Goal: Task Accomplishment & Management: Manage account settings

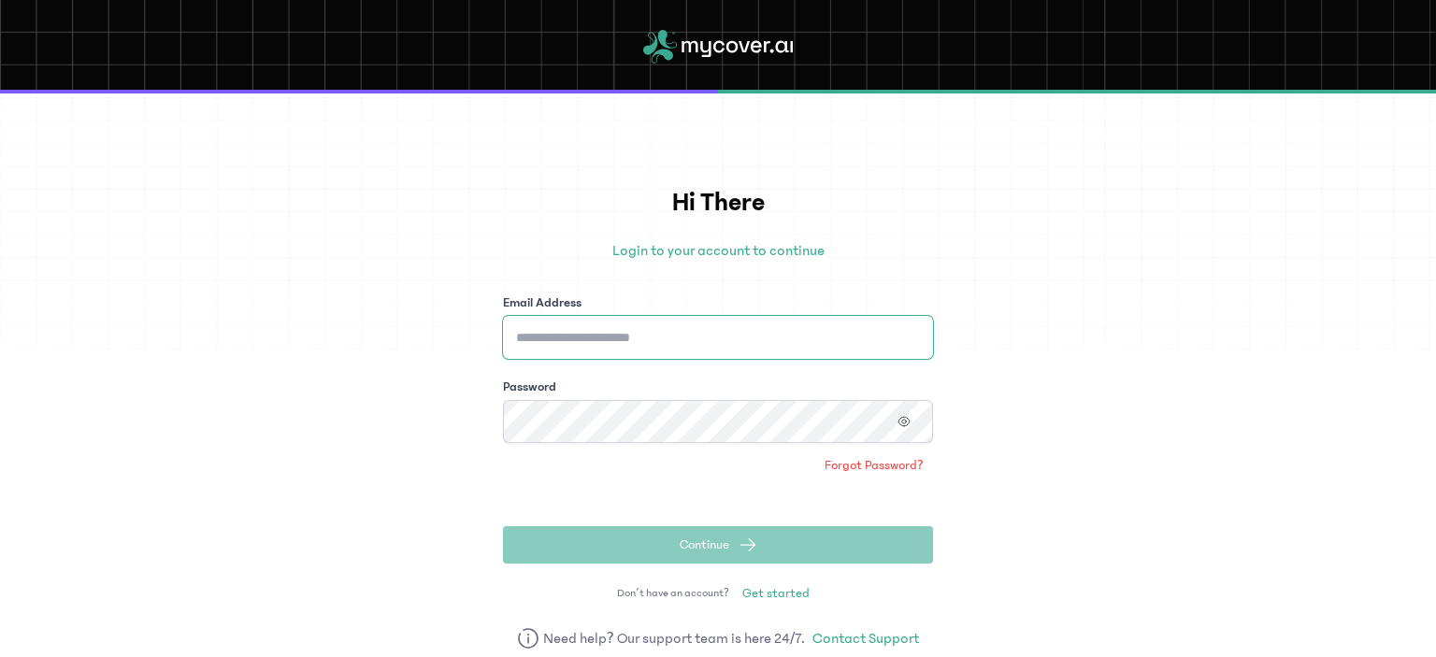
click at [673, 342] on input "Email Address" at bounding box center [718, 337] width 430 height 43
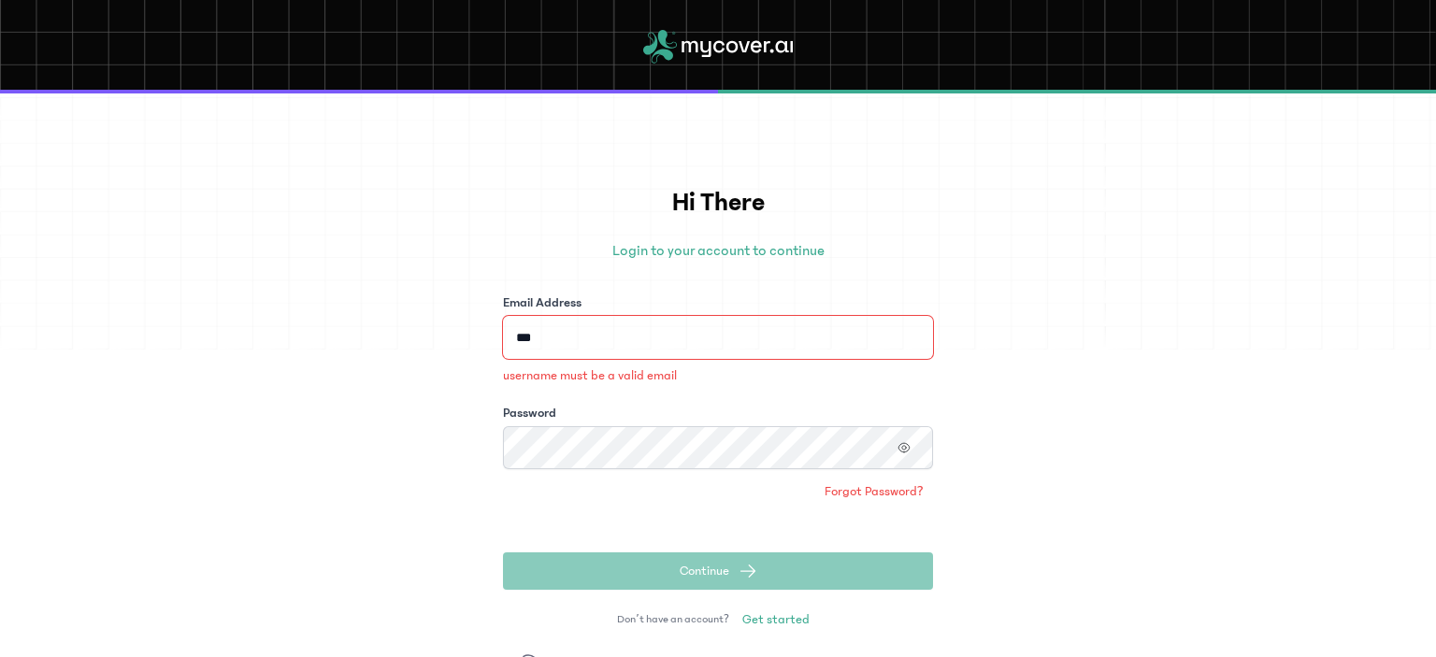
type input "**********"
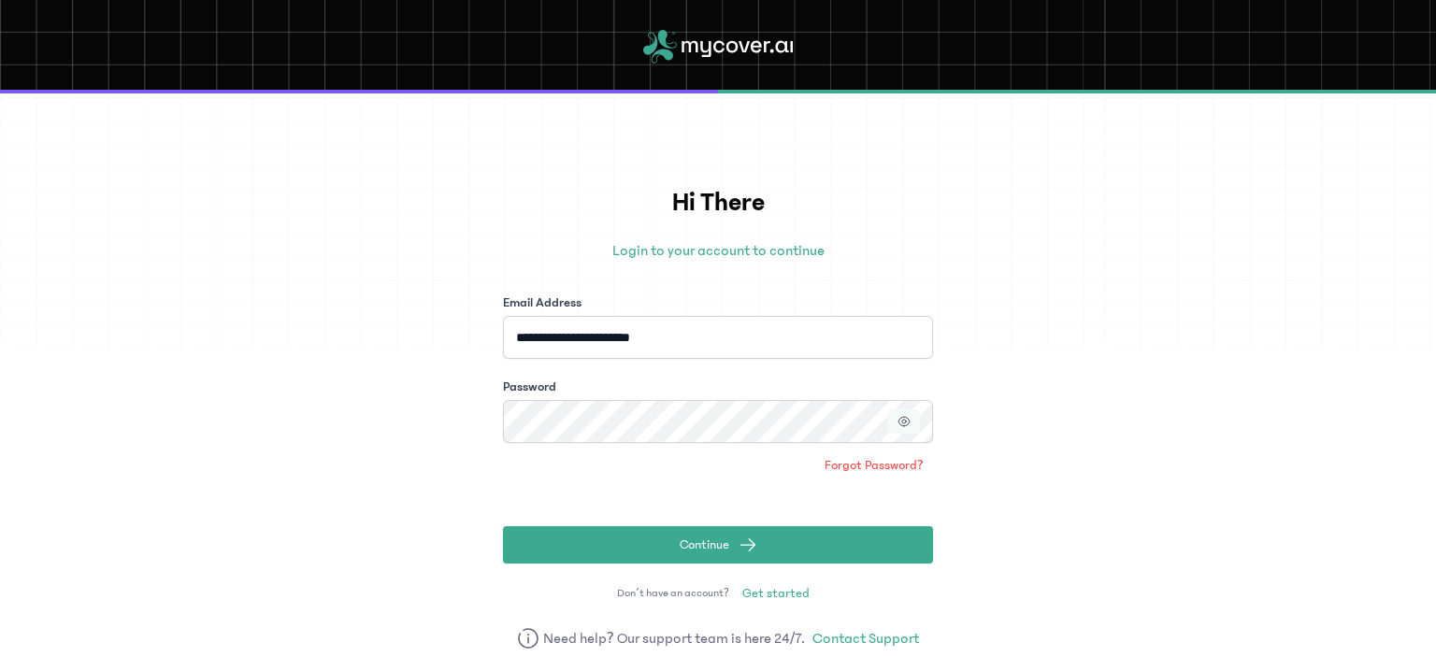
click at [909, 424] on button "button" at bounding box center [904, 421] width 32 height 24
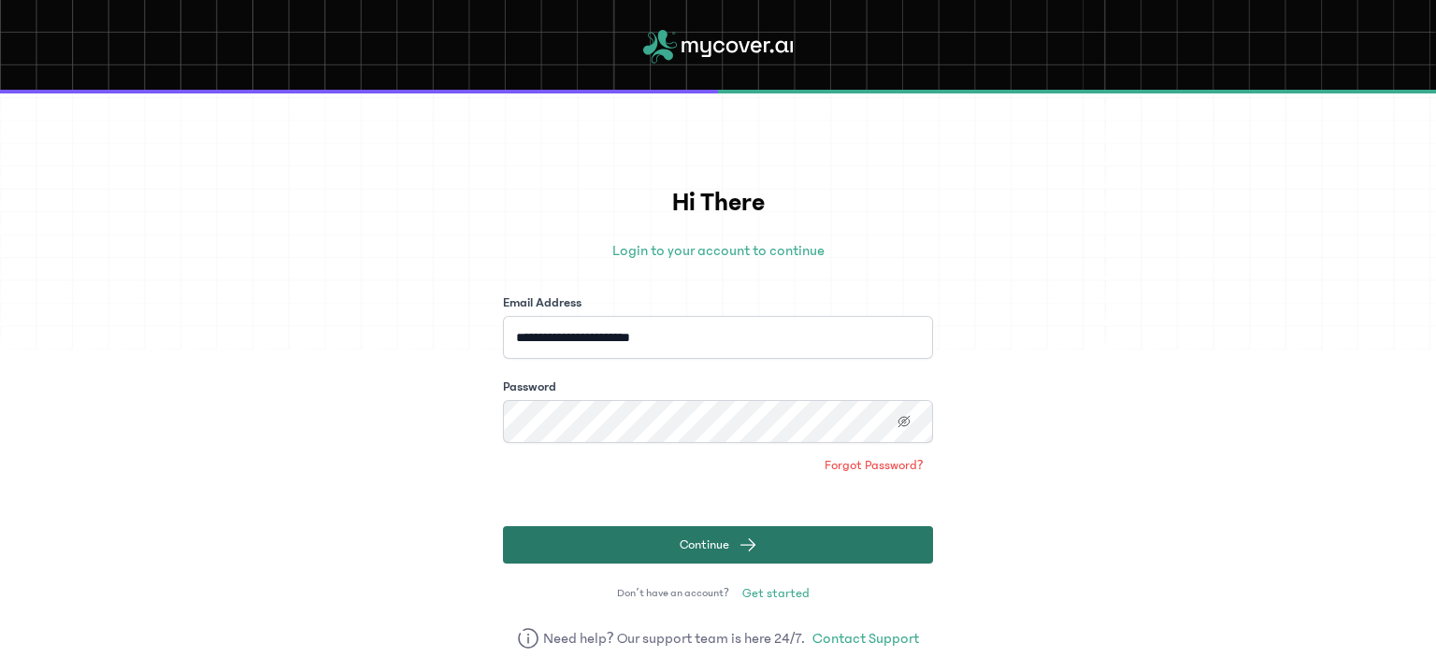
click at [790, 550] on button "Continue" at bounding box center [718, 544] width 430 height 37
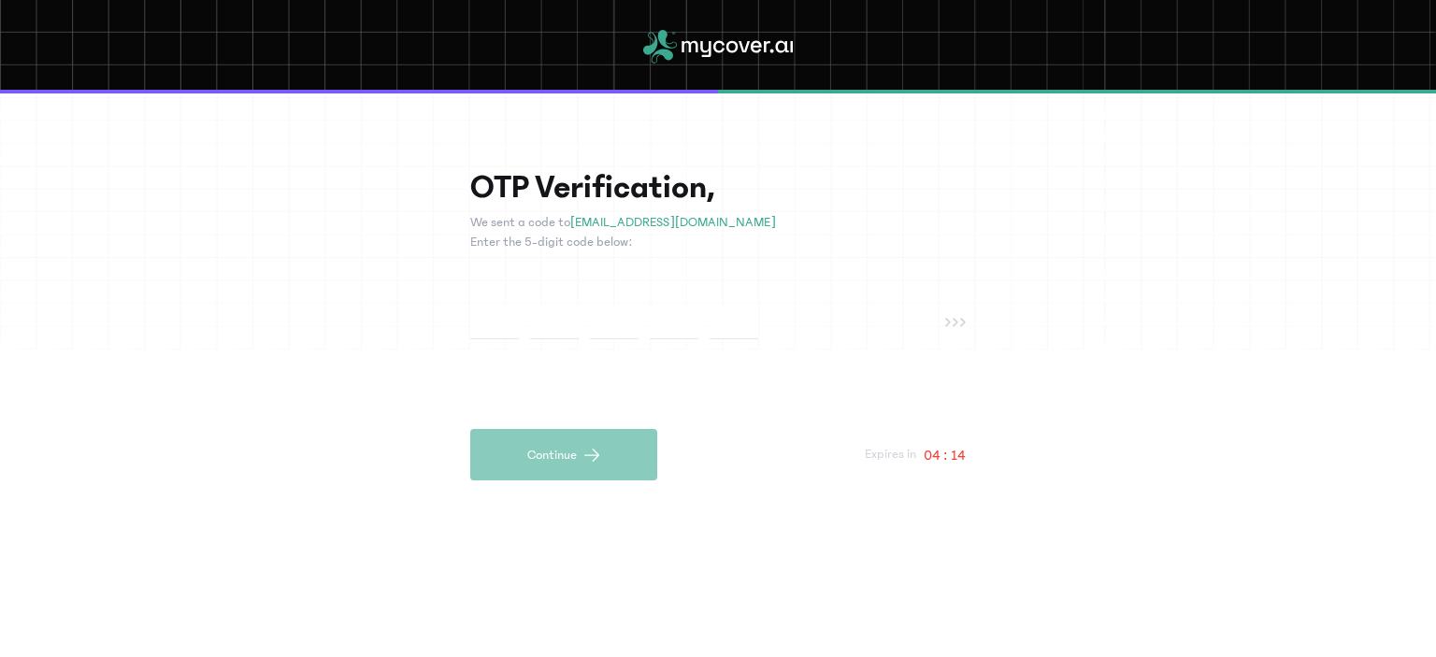
paste input "*"
type input "*"
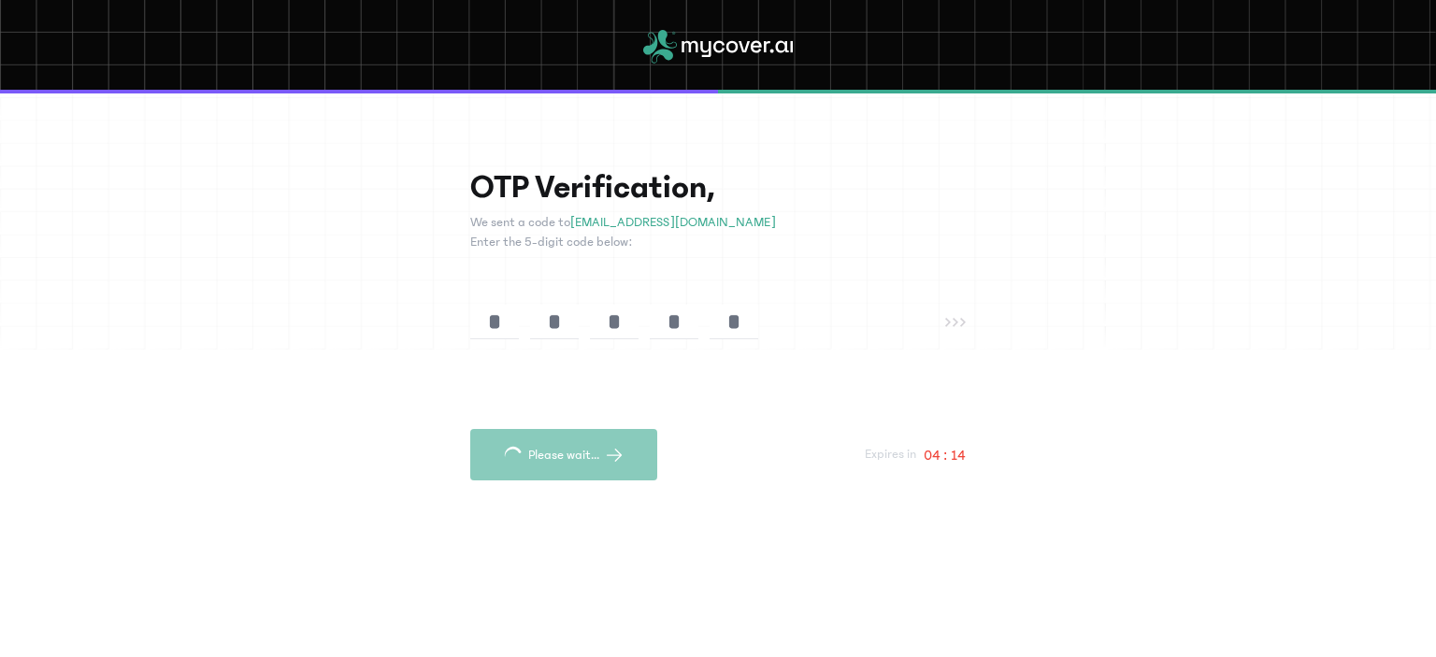
type input "*"
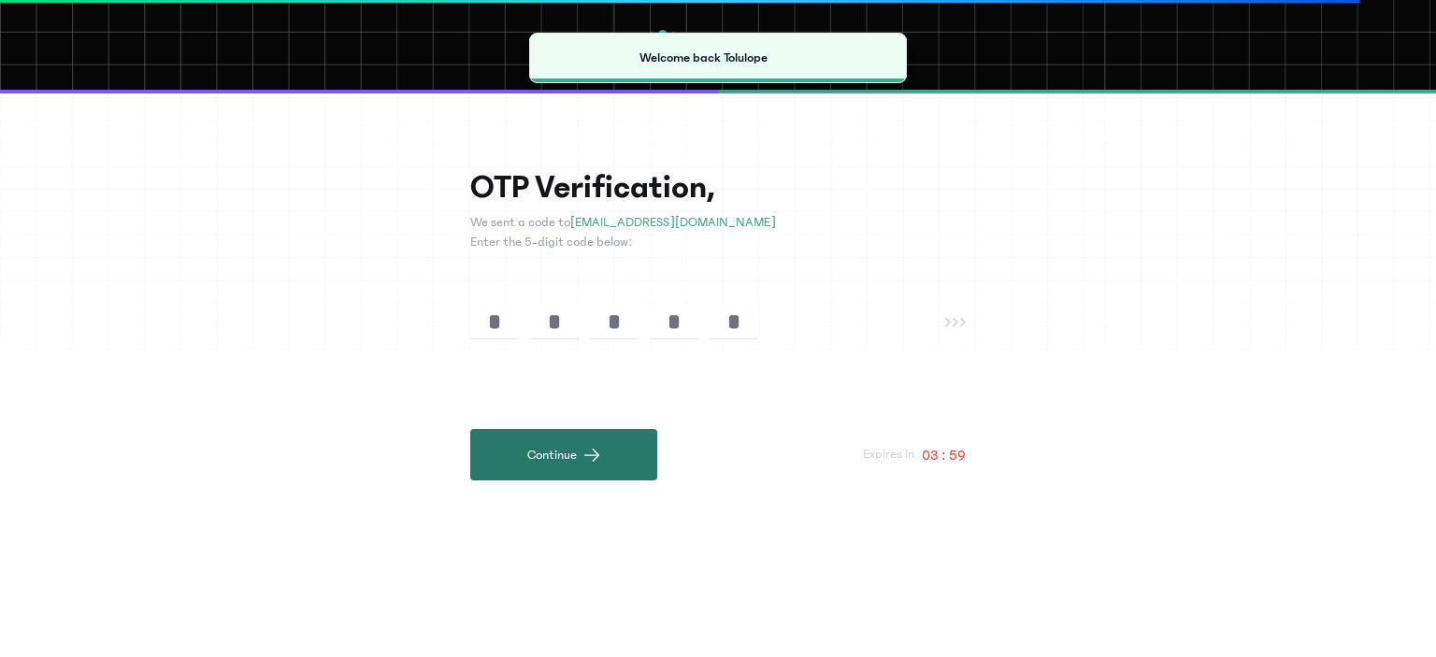
click at [551, 448] on button "Continue" at bounding box center [563, 454] width 187 height 51
click at [579, 459] on button "Continue" at bounding box center [563, 454] width 187 height 51
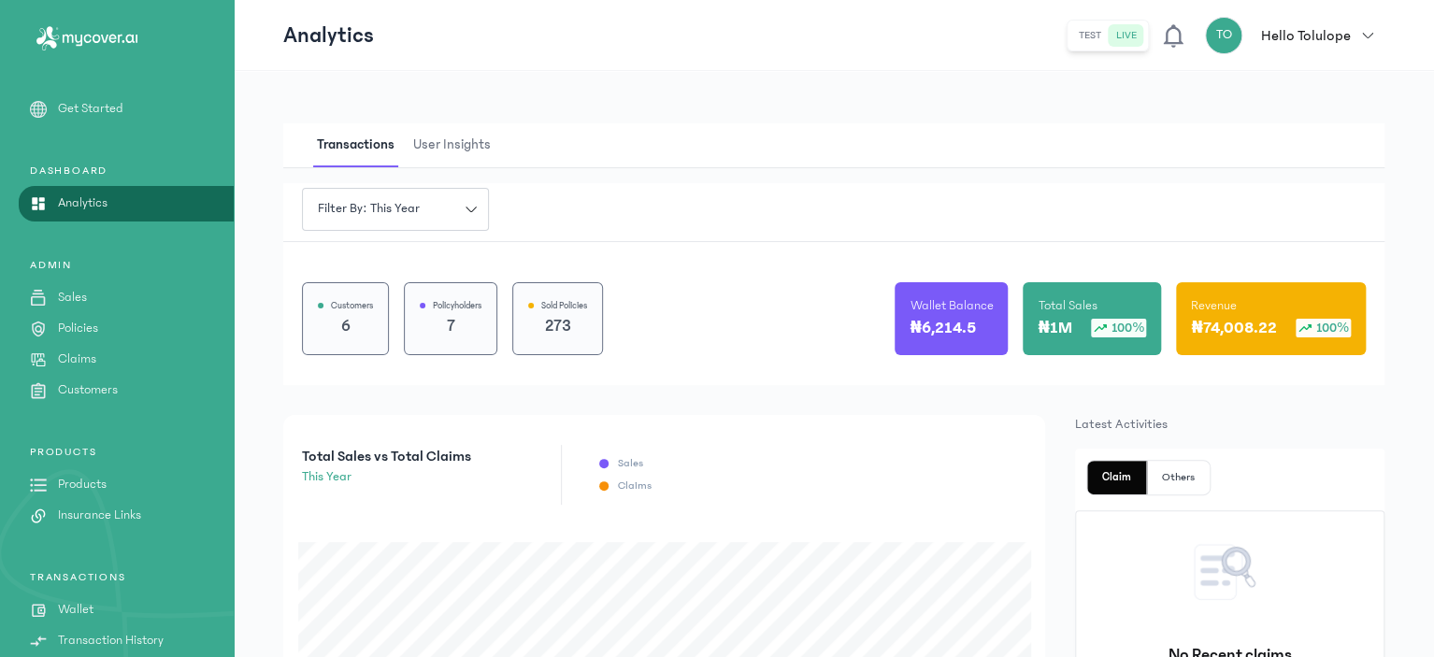
click at [1325, 42] on p "Hello Tolulope" at bounding box center [1306, 35] width 90 height 22
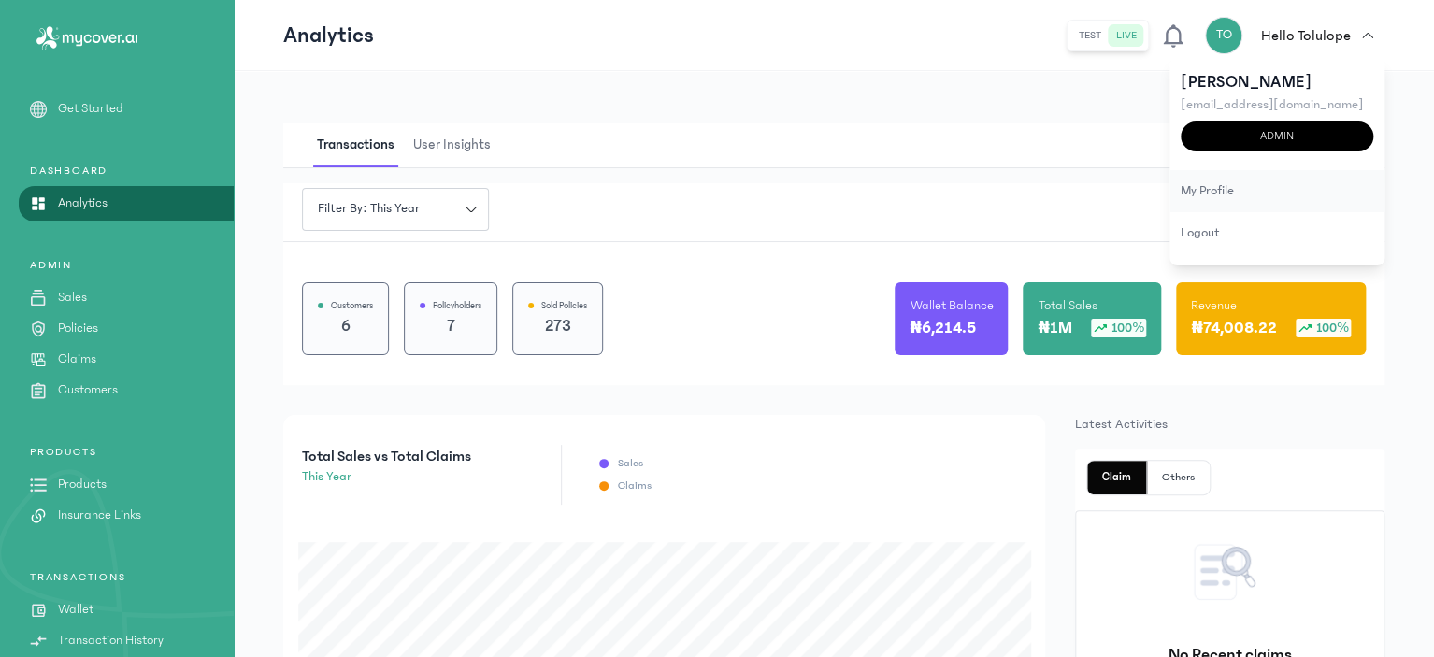
click at [1218, 186] on div "my profile" at bounding box center [1276, 191] width 215 height 42
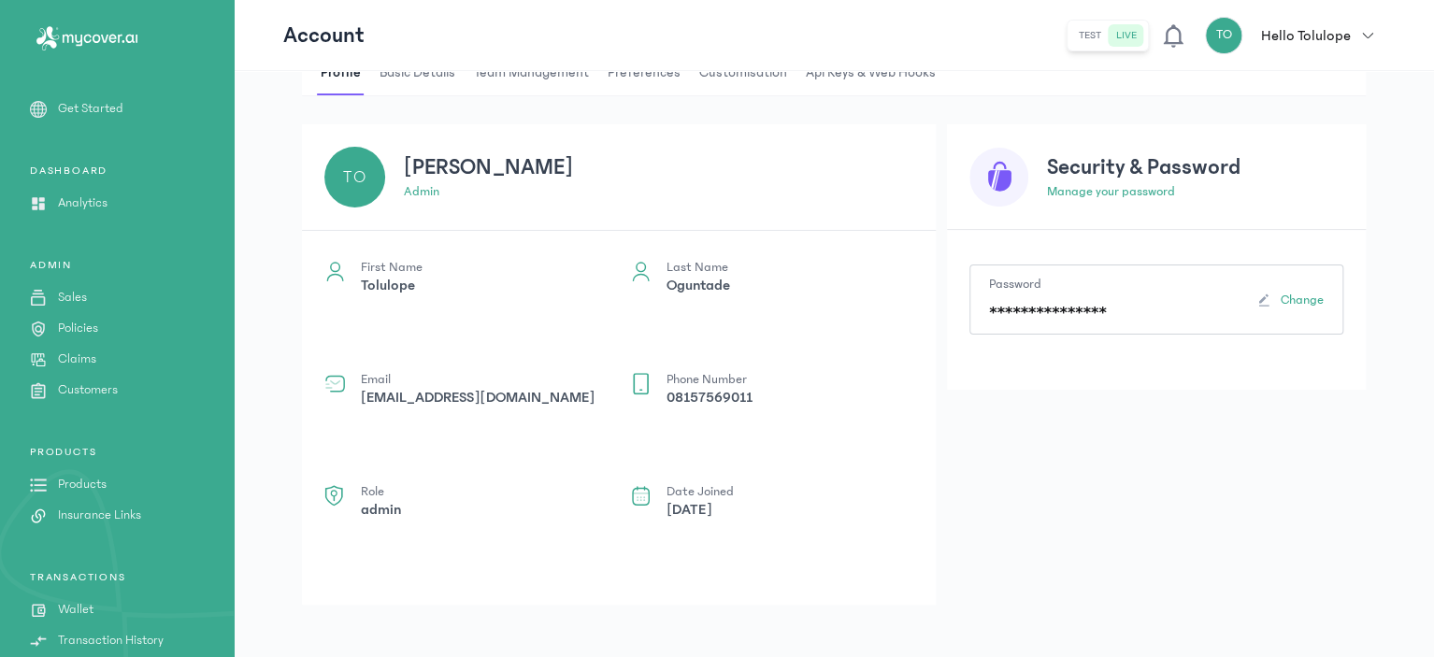
scroll to position [79, 0]
click at [1143, 195] on p "Manage your password" at bounding box center [1195, 193] width 296 height 20
click at [1123, 190] on p "Manage your password" at bounding box center [1195, 193] width 296 height 20
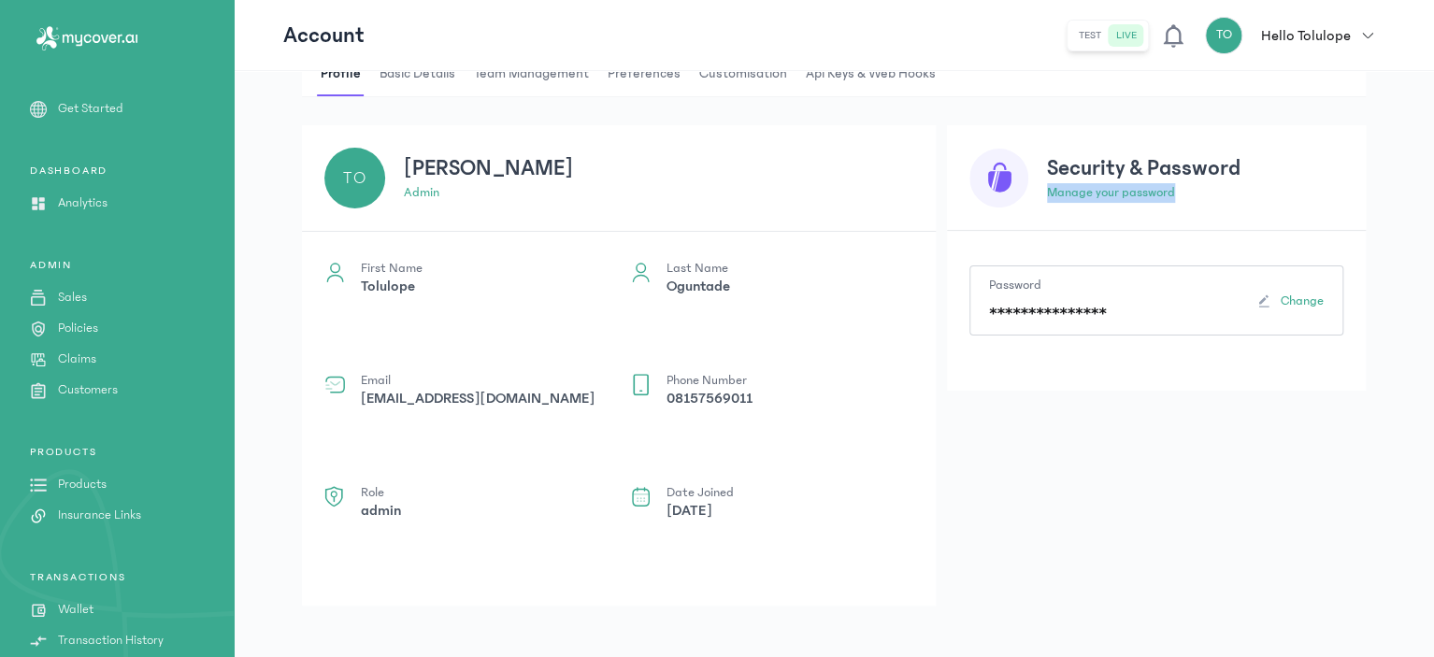
click at [1123, 190] on p "Manage your password" at bounding box center [1195, 193] width 296 height 20
click at [1006, 172] on icon at bounding box center [999, 181] width 23 height 21
click at [1286, 298] on span "Change" at bounding box center [1302, 301] width 43 height 19
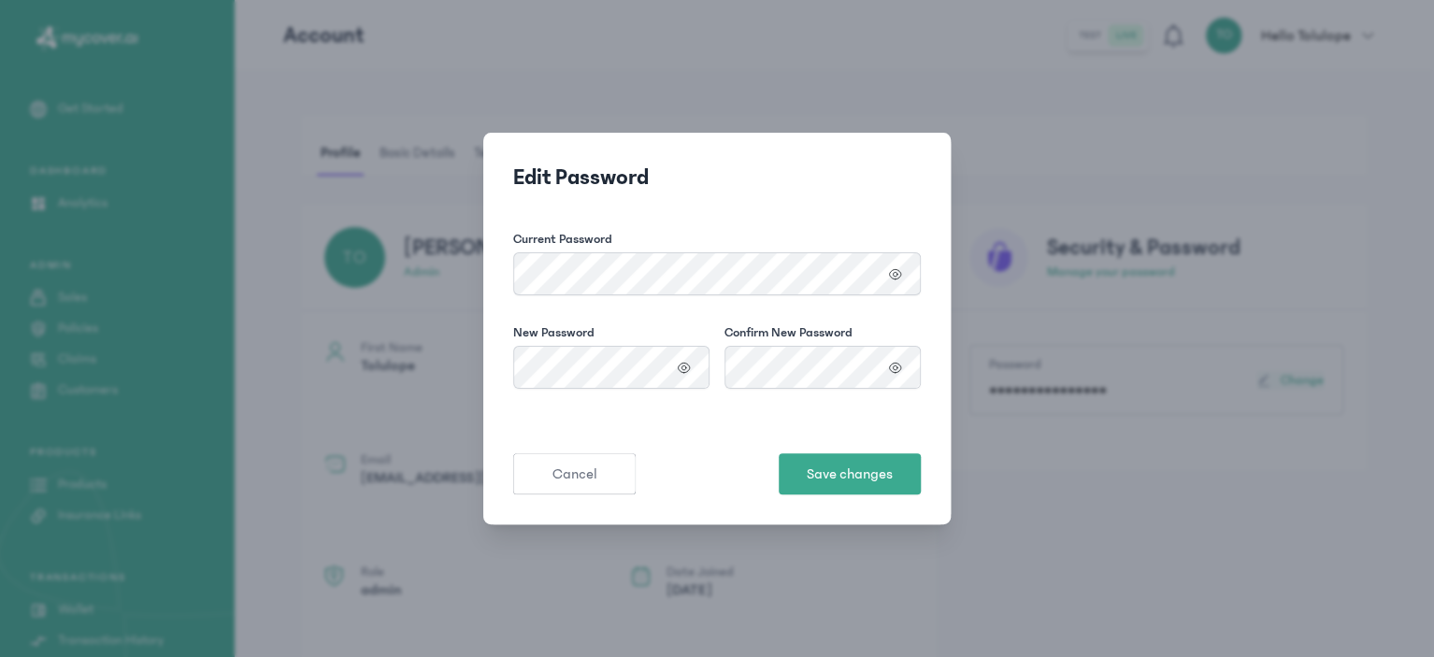
scroll to position [0, 0]
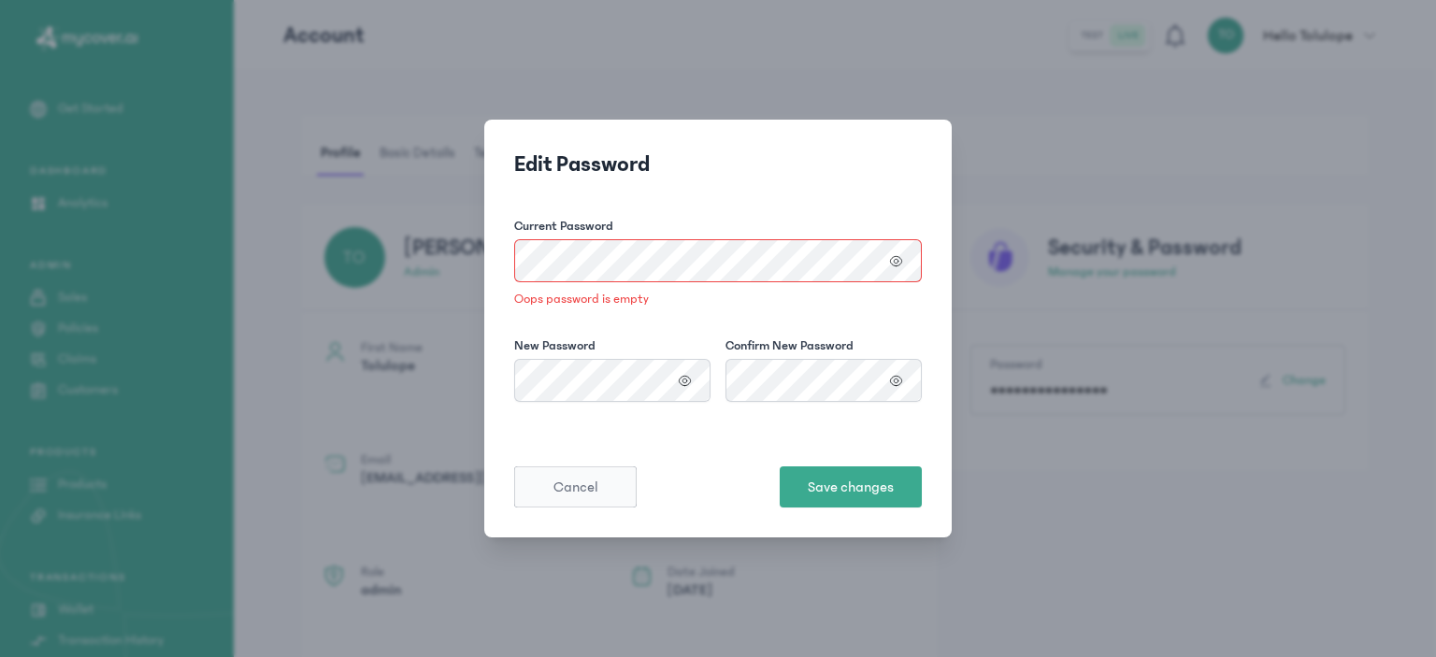
click at [632, 466] on button "Cancel" at bounding box center [575, 486] width 122 height 41
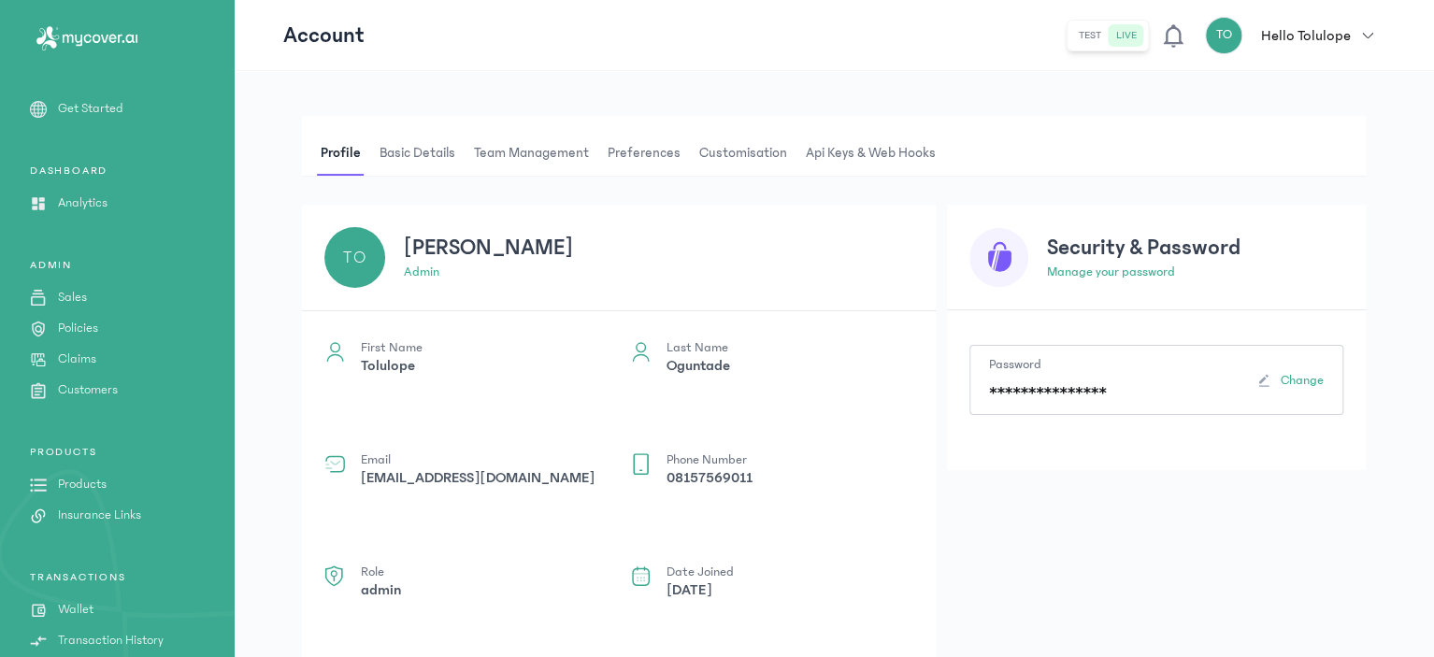
click at [93, 107] on p "Get Started" at bounding box center [90, 109] width 65 height 20
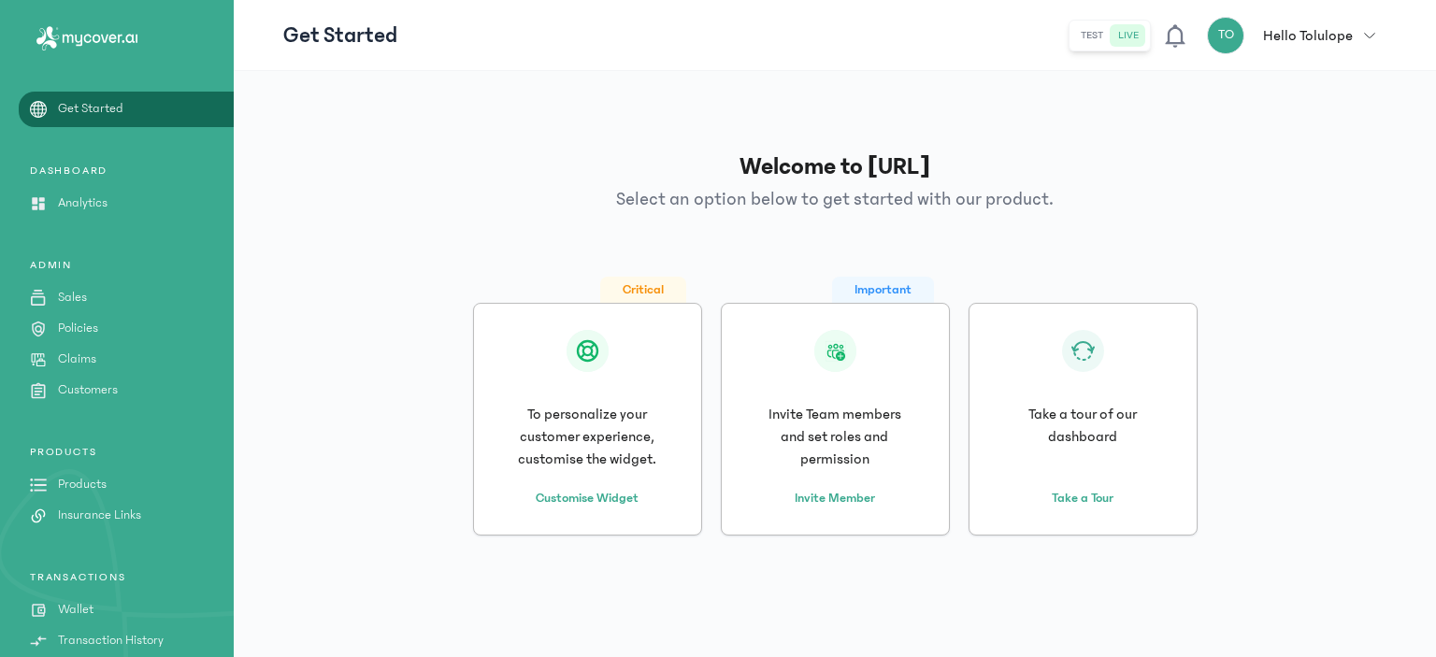
click at [135, 195] on link "Analytics" at bounding box center [117, 203] width 234 height 20
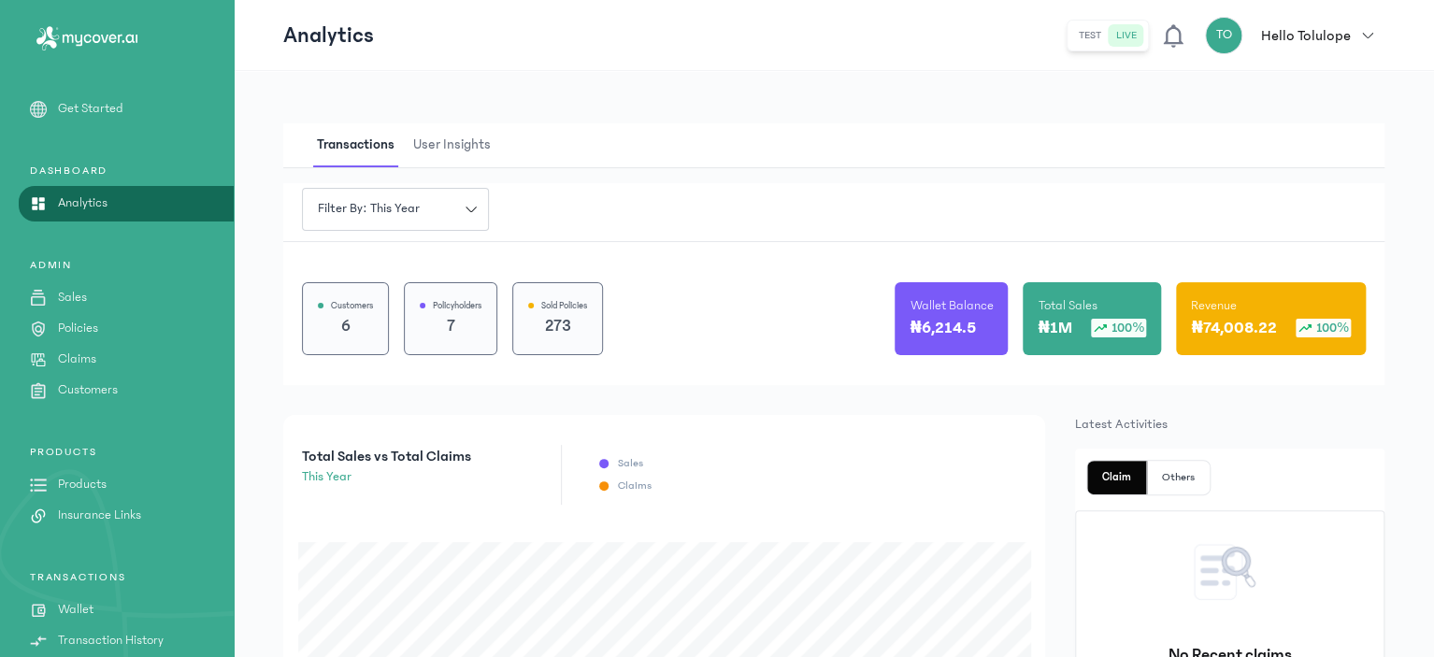
click at [1171, 36] on icon at bounding box center [1174, 35] width 20 height 23
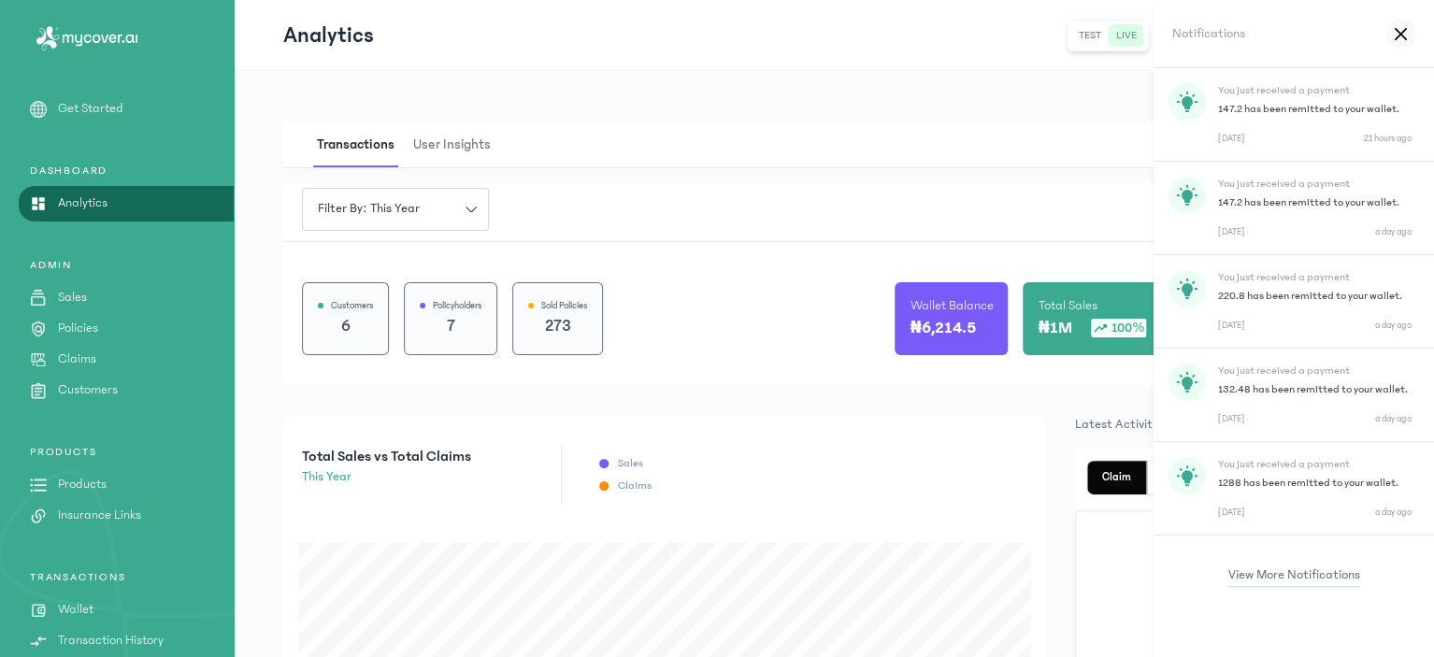
click at [1400, 40] on icon at bounding box center [1401, 34] width 12 height 14
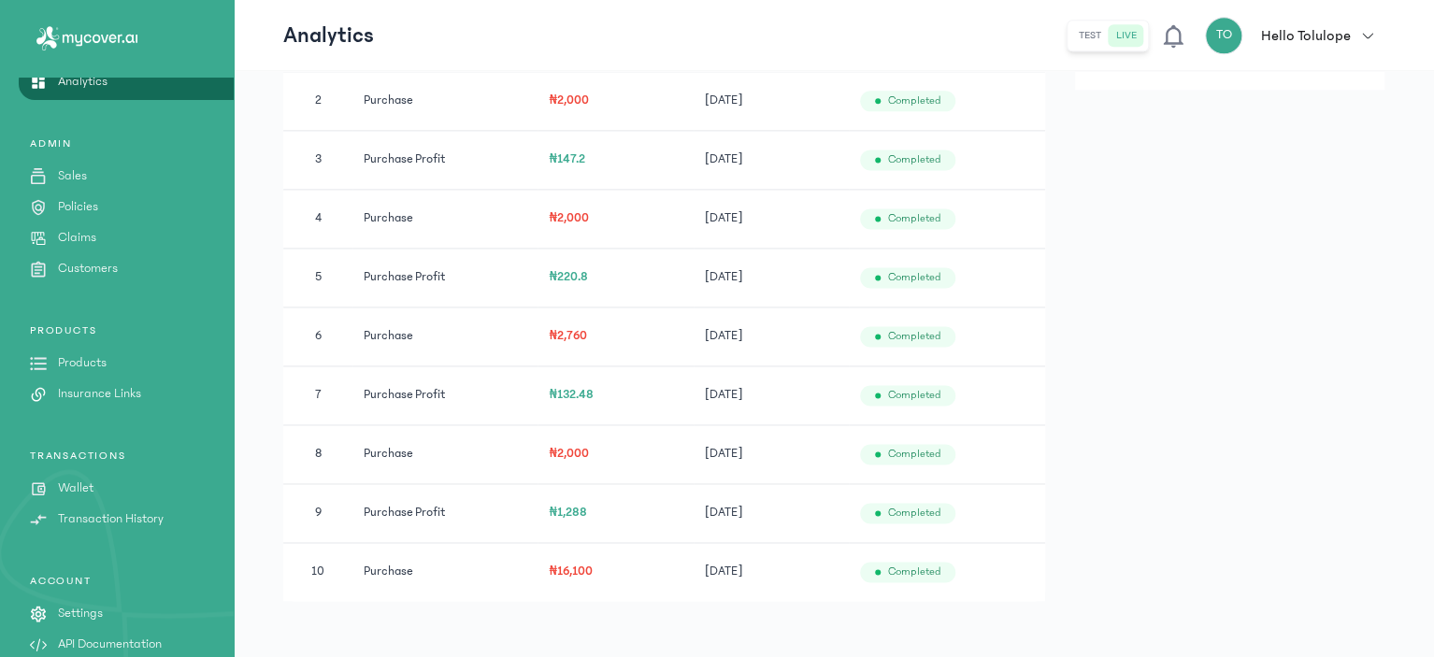
scroll to position [145, 0]
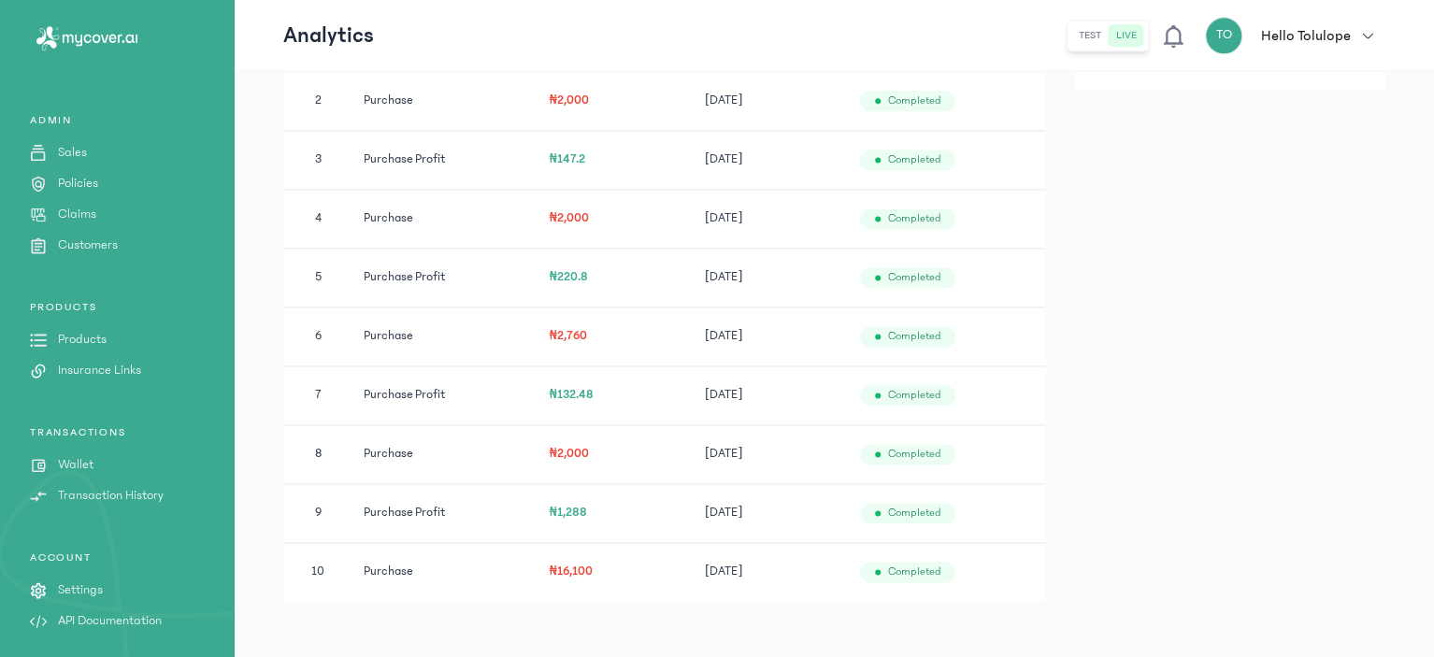
click at [87, 584] on p "Settings" at bounding box center [80, 590] width 45 height 20
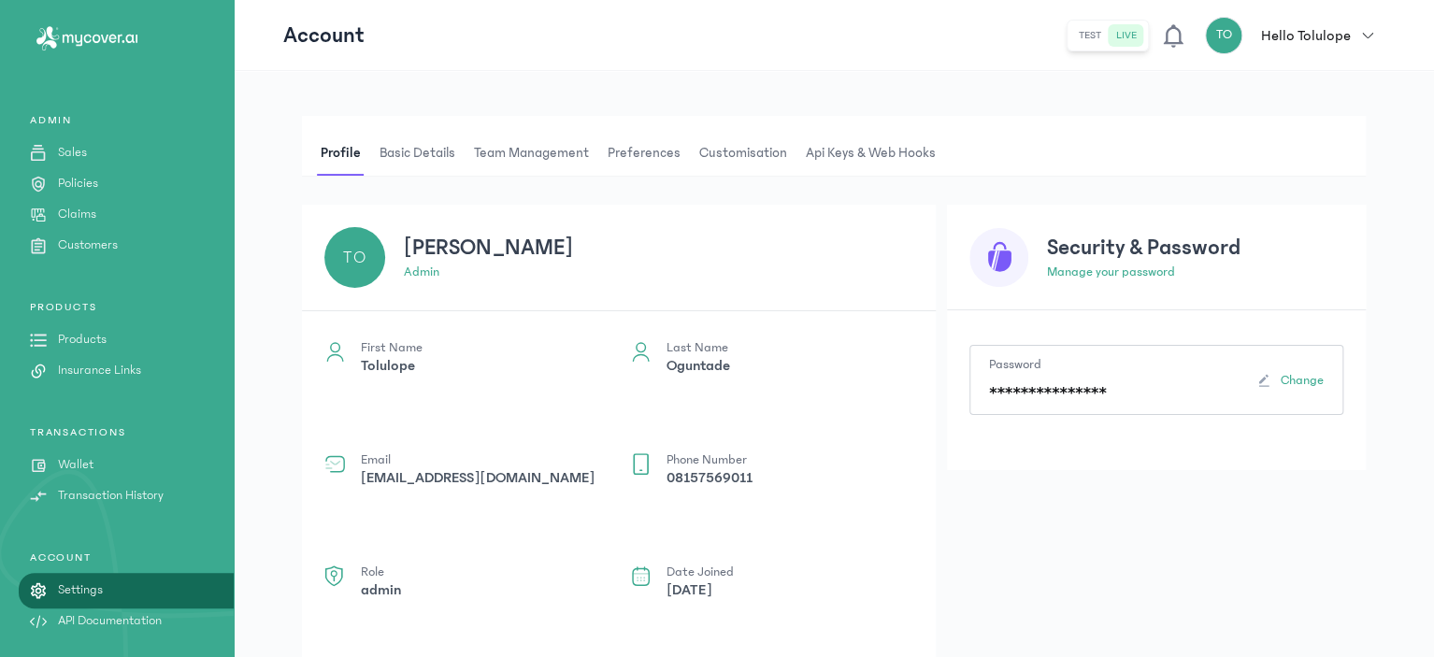
click at [666, 155] on span "Preferences" at bounding box center [644, 153] width 80 height 45
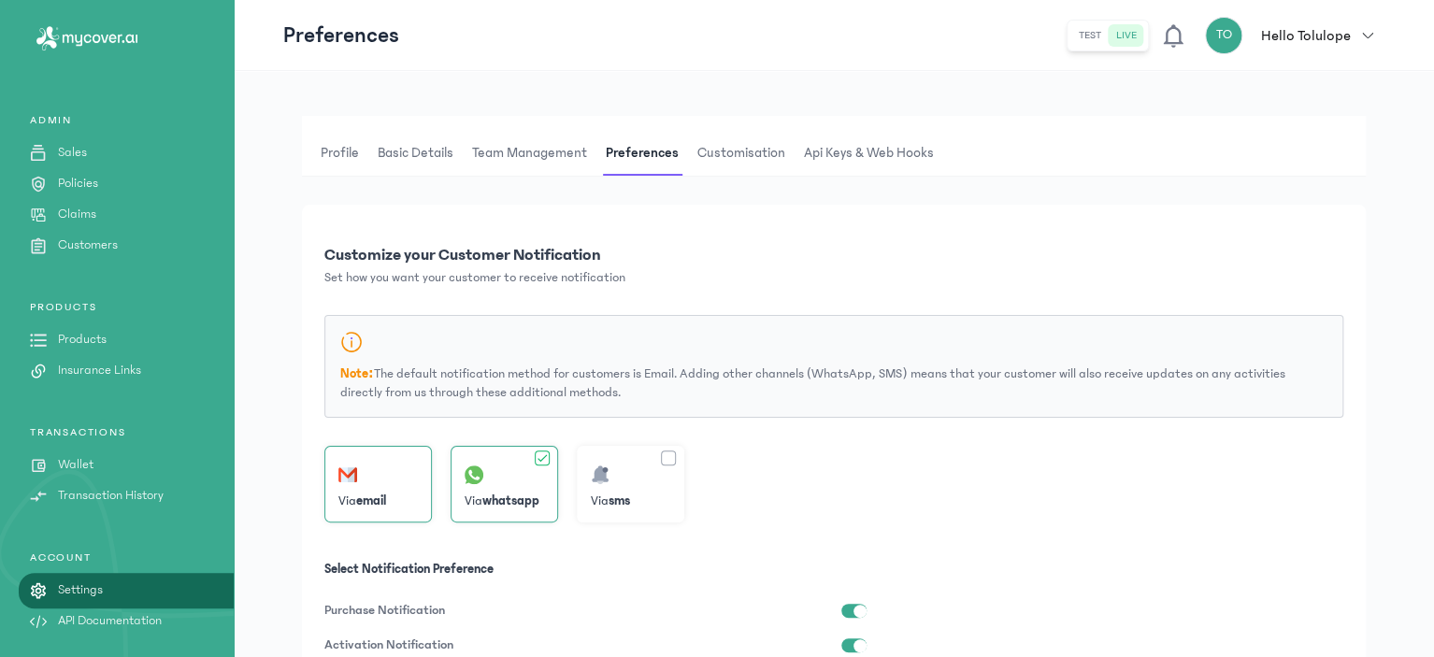
click at [662, 305] on div "Customize your Customer Notification Set how you want your customer to receive …" at bounding box center [833, 469] width 1019 height 455
drag, startPoint x: 669, startPoint y: 225, endPoint x: 673, endPoint y: 193, distance: 32.0
click at [673, 193] on div "Profile Basic details Team Management Preferences Customisation Api Keys & Web …" at bounding box center [834, 557] width 1064 height 882
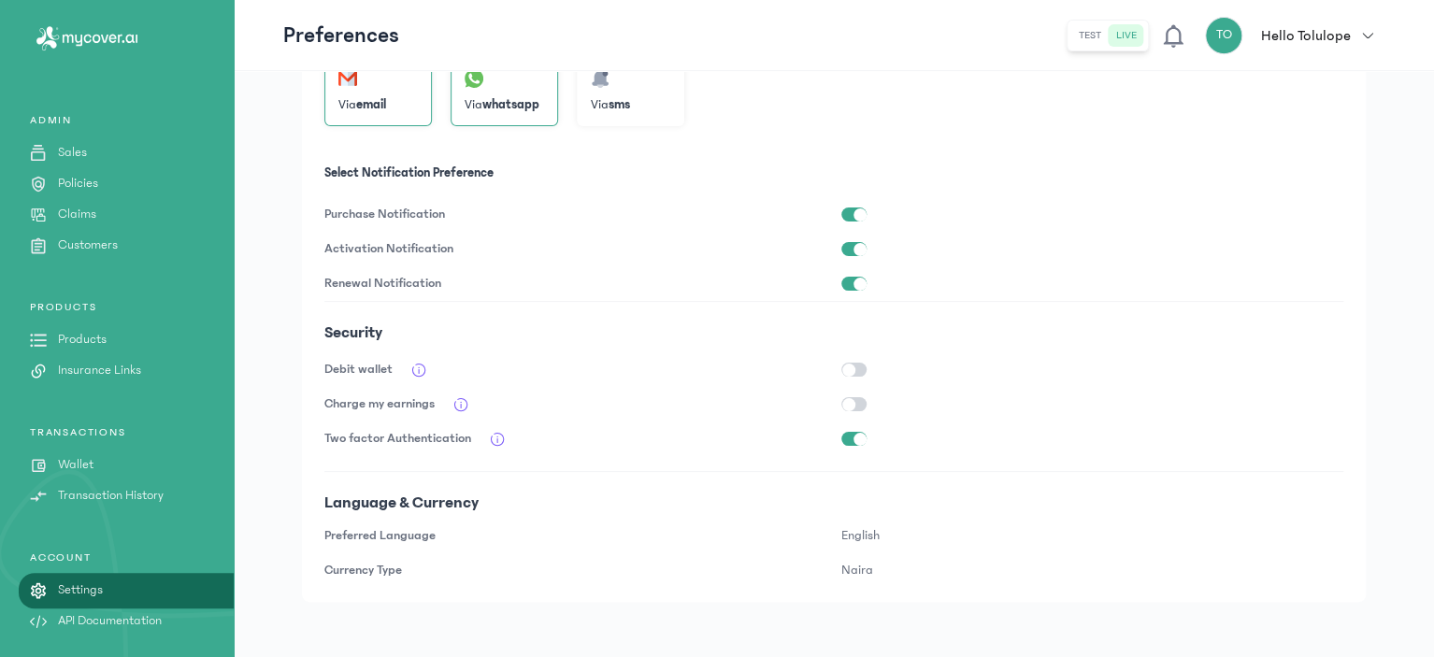
scroll to position [408, 0]
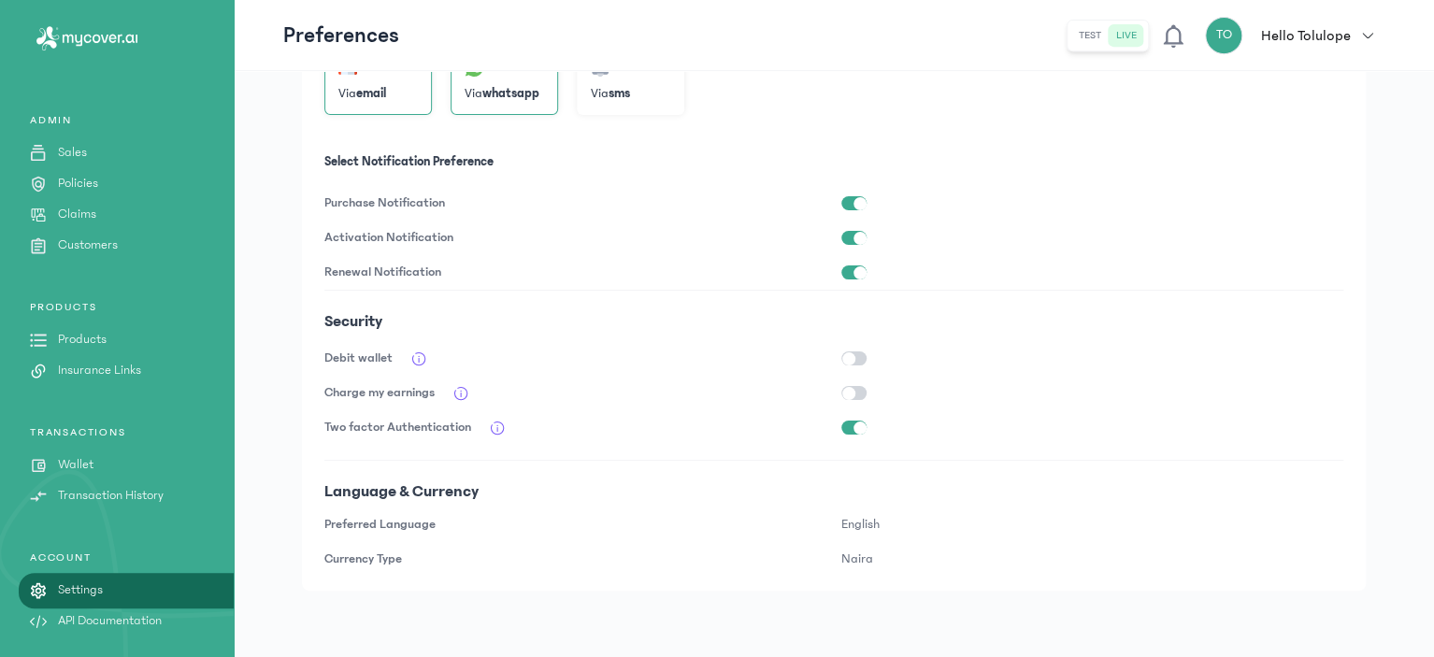
click at [674, 190] on p "Purchase Notification" at bounding box center [575, 203] width 502 height 35
click at [866, 428] on div "button" at bounding box center [859, 428] width 13 height 13
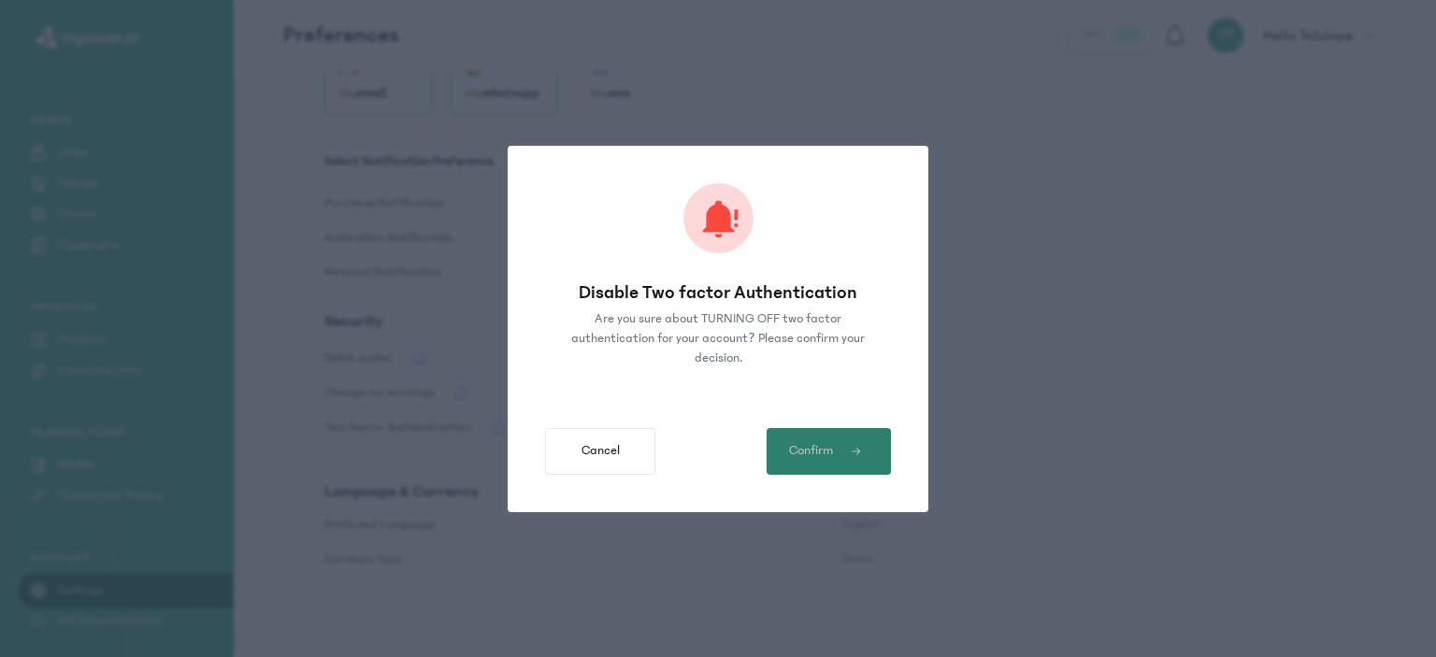
click at [820, 448] on span "Confirm" at bounding box center [811, 451] width 44 height 20
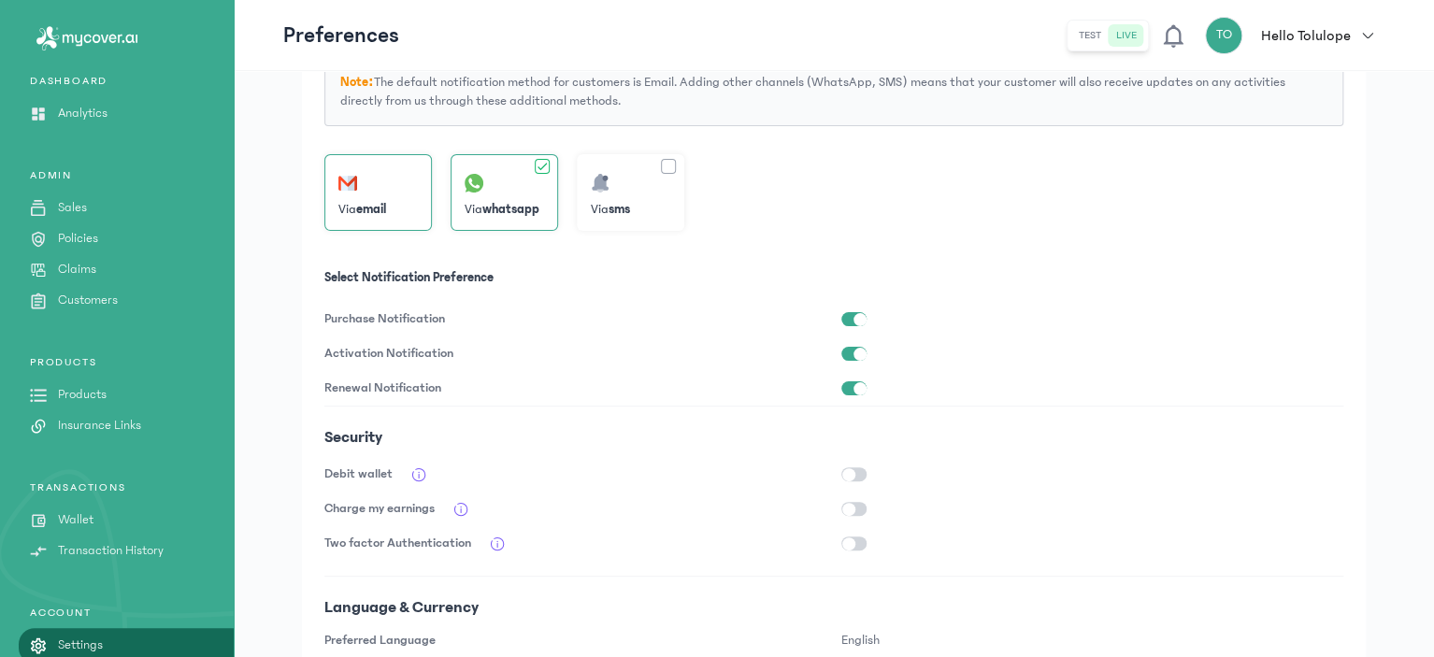
scroll to position [0, 0]
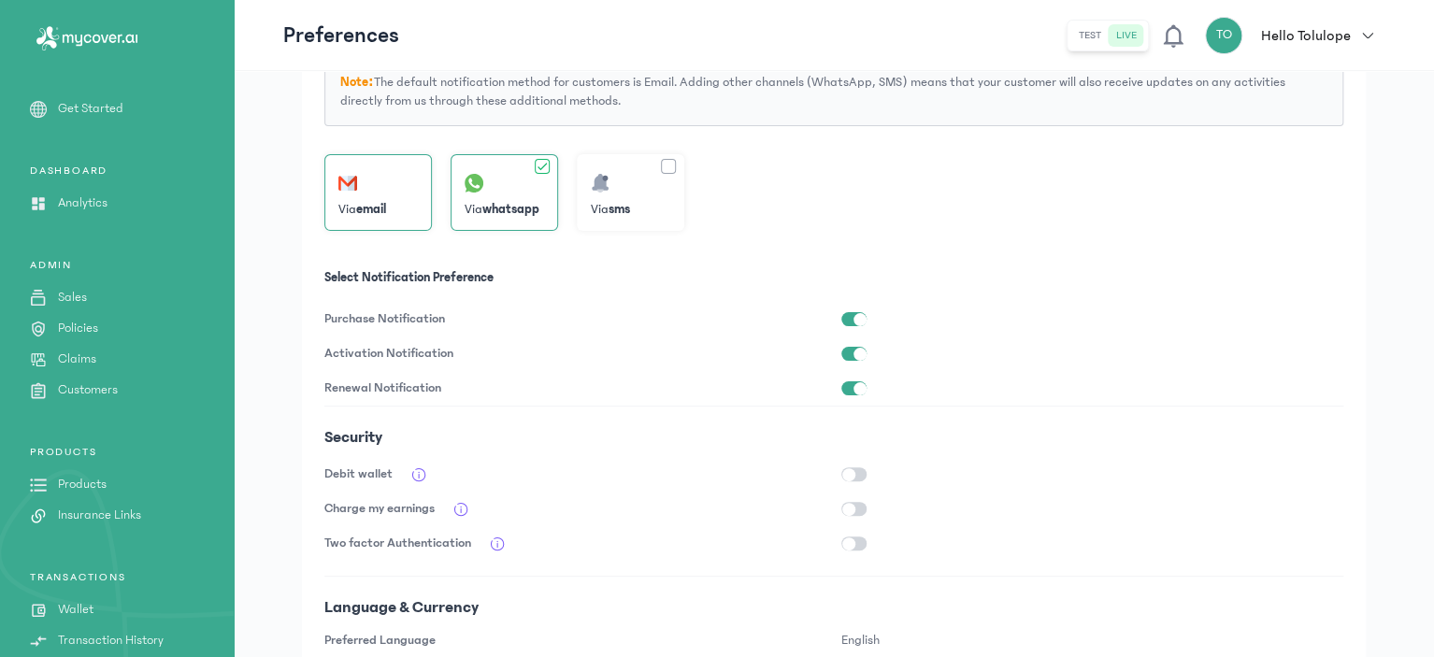
click at [52, 104] on link "Get Started" at bounding box center [117, 109] width 234 height 20
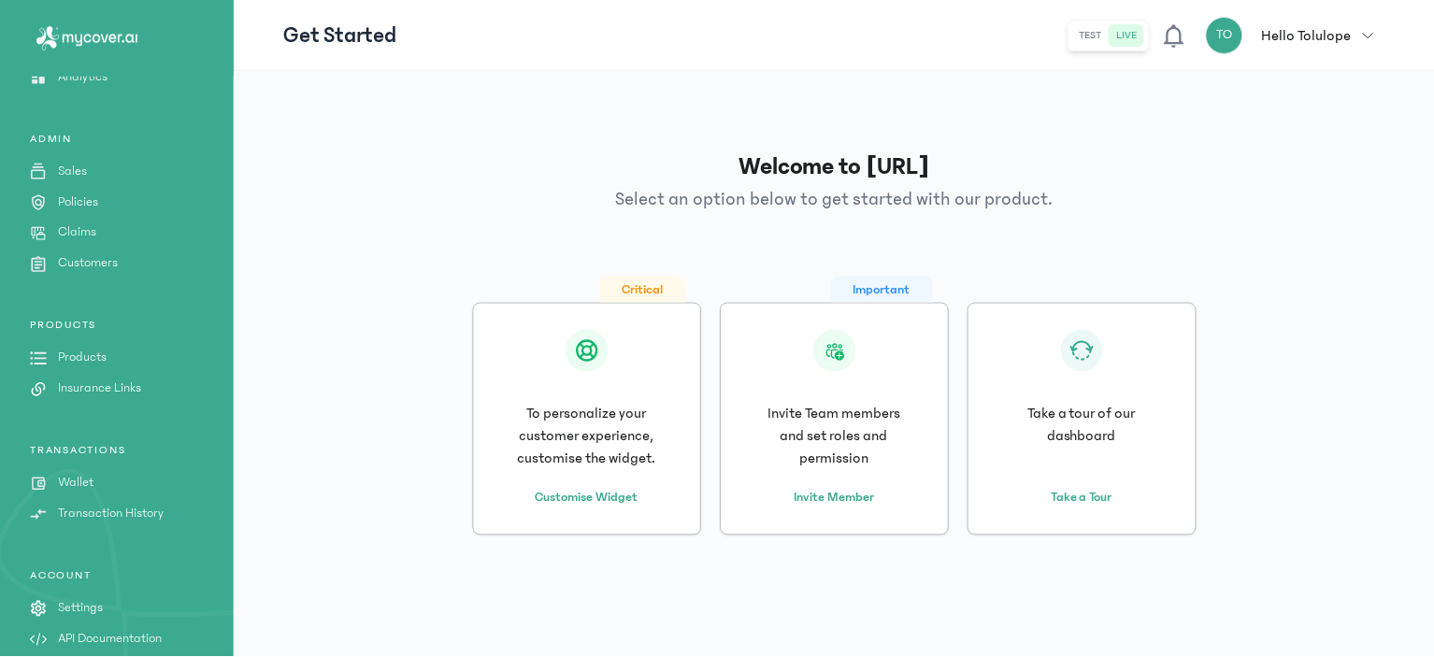
scroll to position [145, 0]
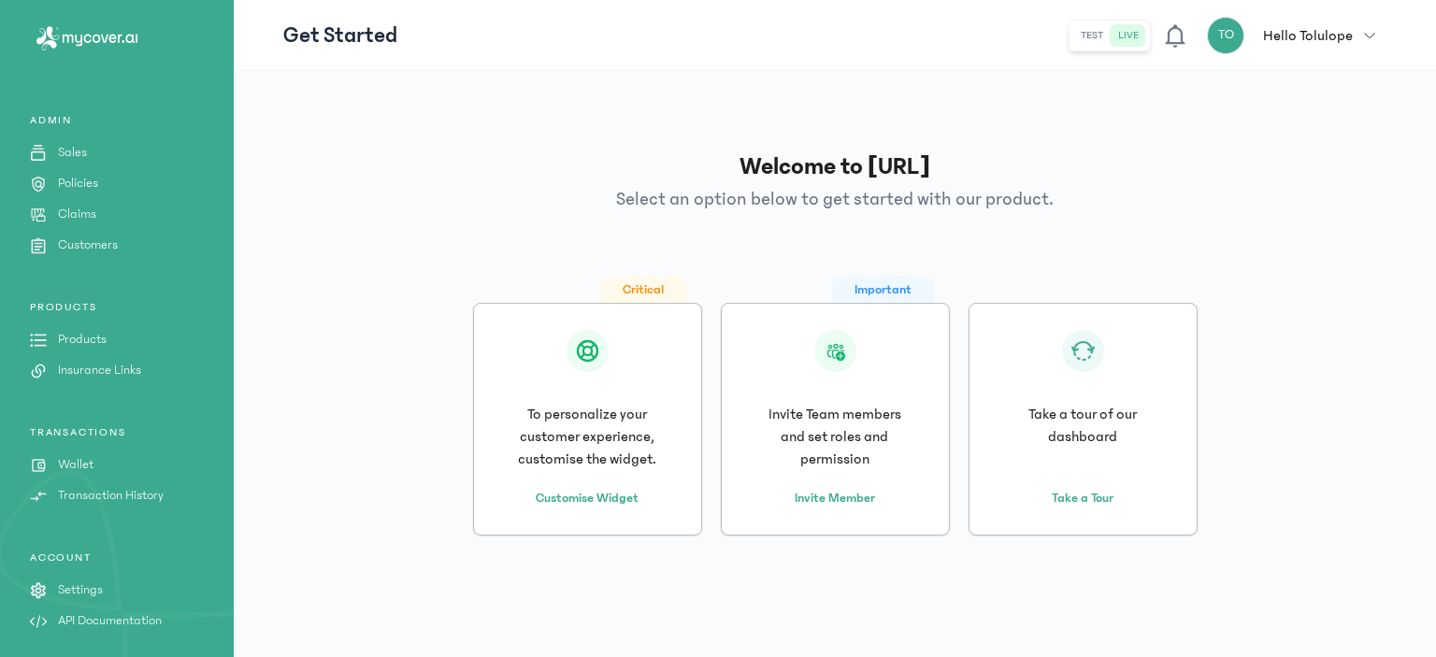
click at [59, 596] on p "Settings" at bounding box center [80, 590] width 45 height 20
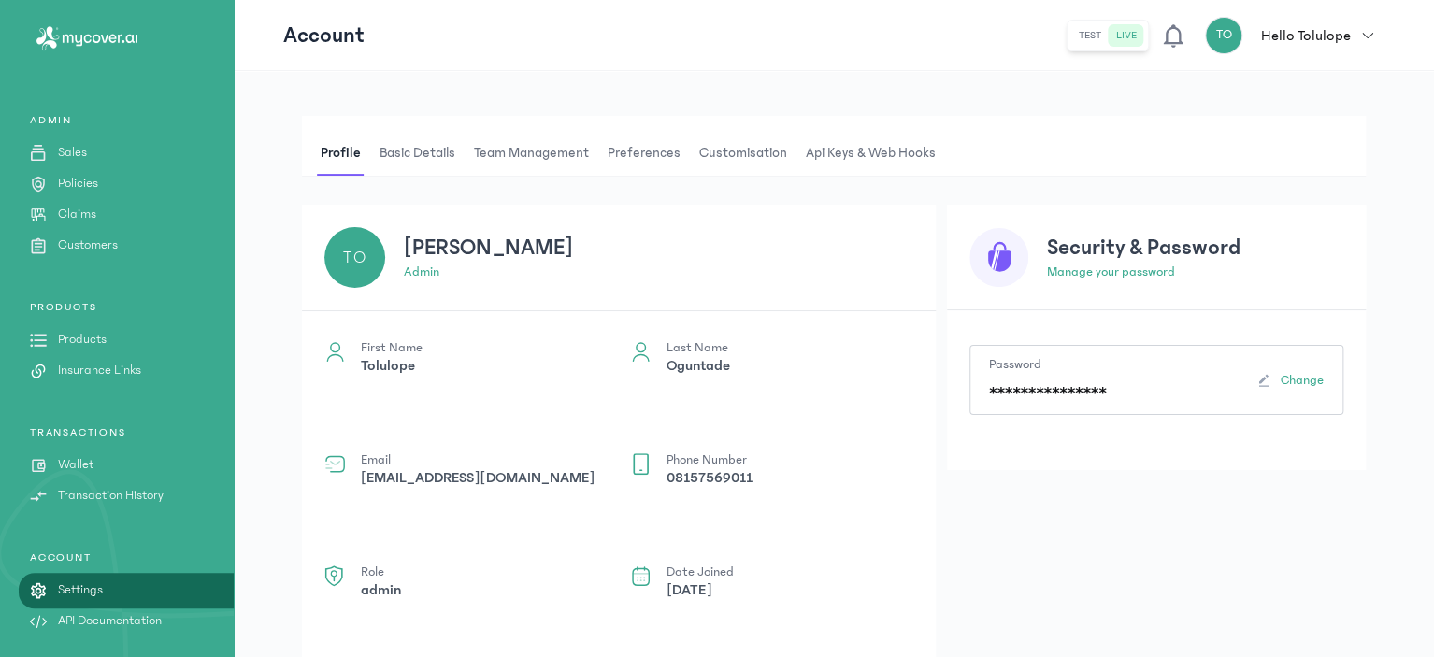
click at [653, 143] on span "Preferences" at bounding box center [644, 153] width 80 height 45
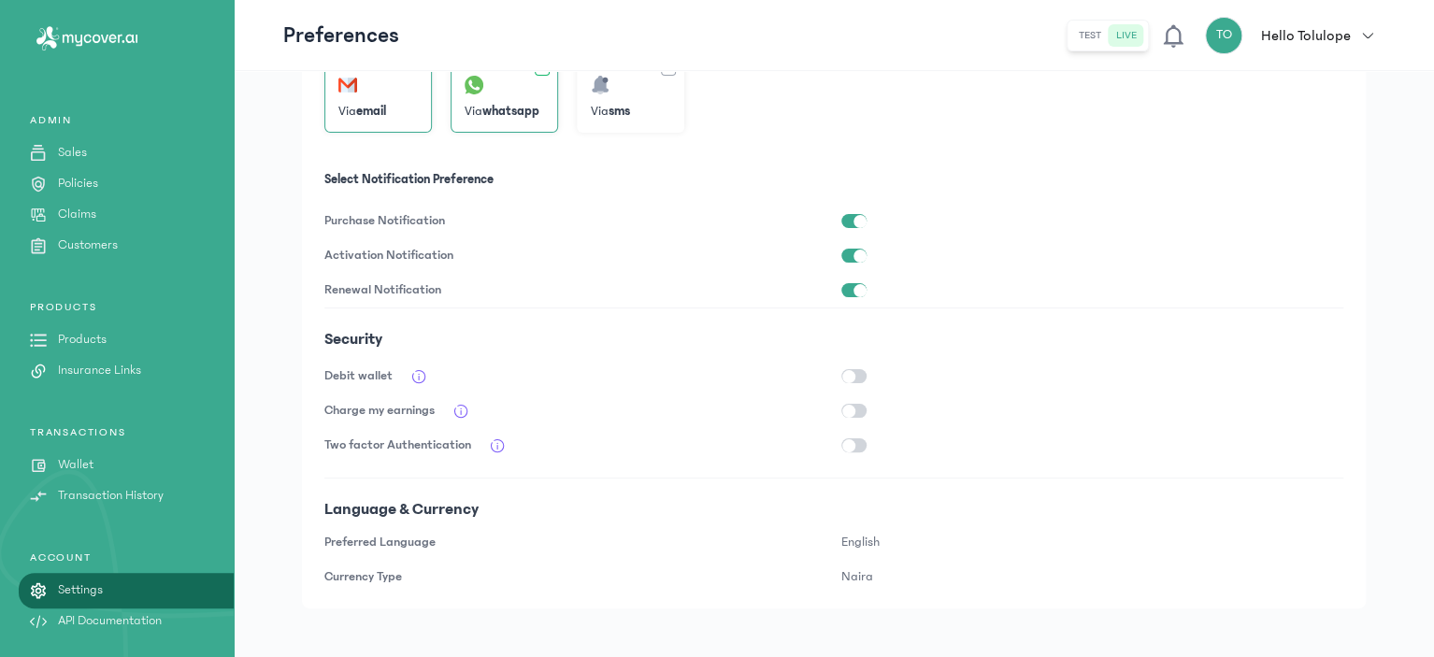
scroll to position [408, 0]
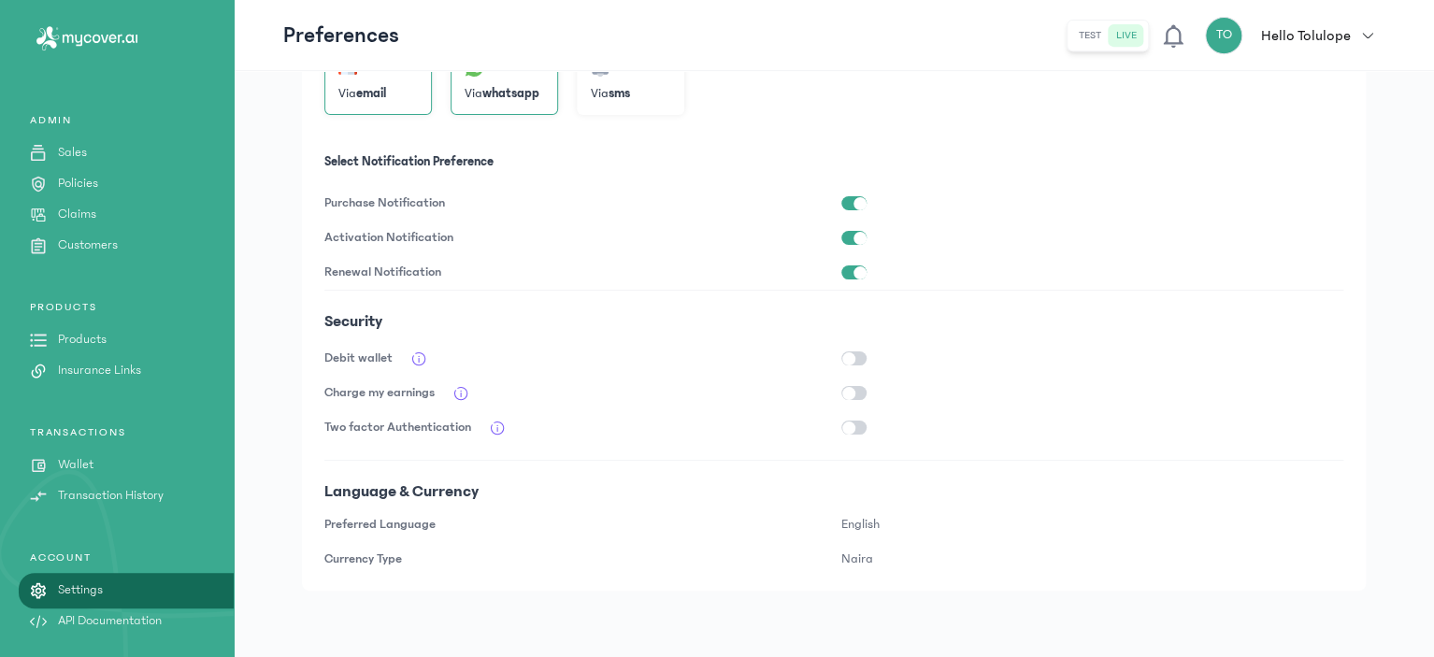
click at [1315, 42] on p "Hello Tolulope" at bounding box center [1306, 35] width 90 height 22
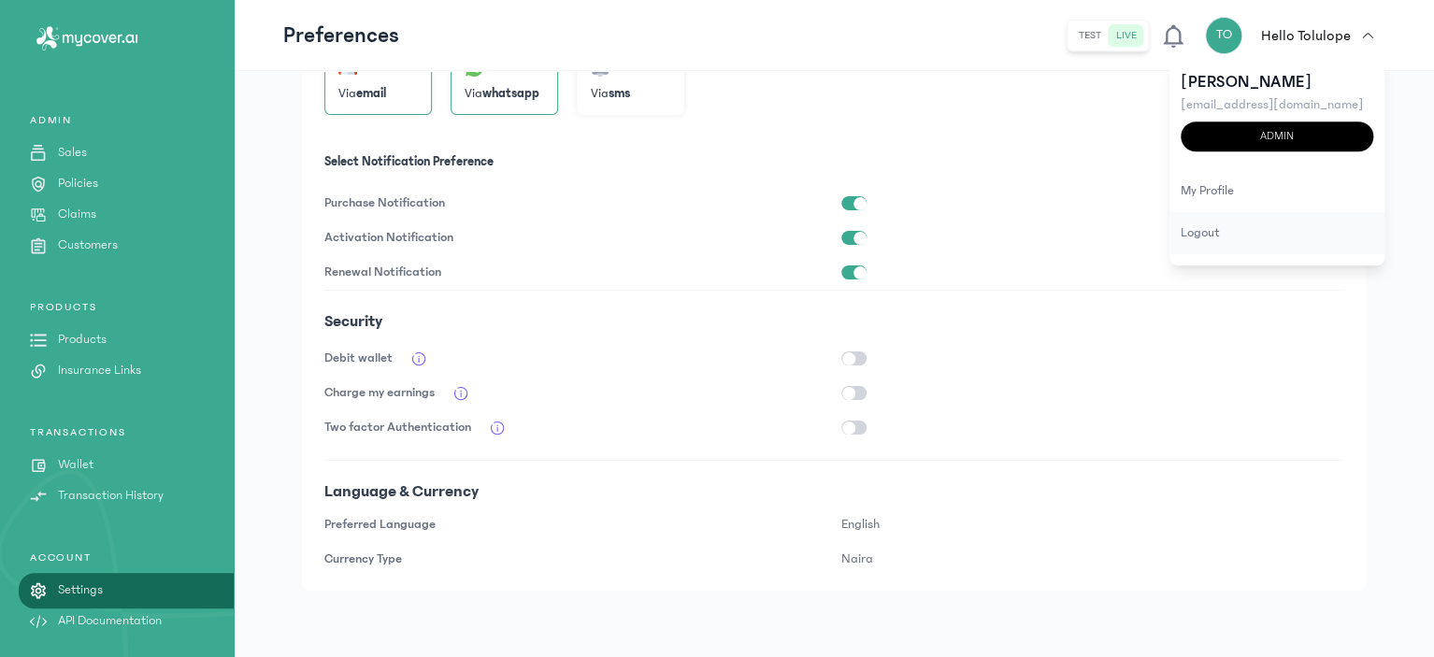
click at [1221, 233] on div "logout" at bounding box center [1276, 233] width 215 height 42
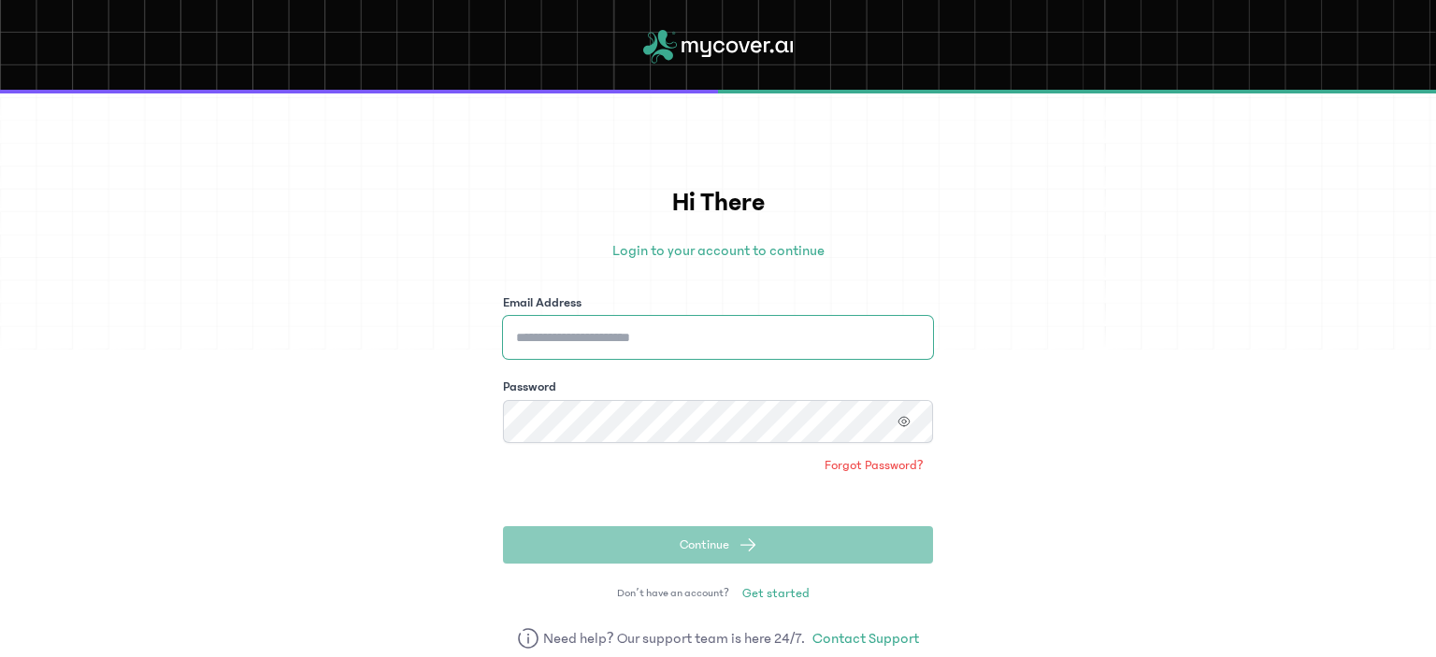
click at [644, 331] on input "Email Address" at bounding box center [718, 337] width 430 height 43
type input "**********"
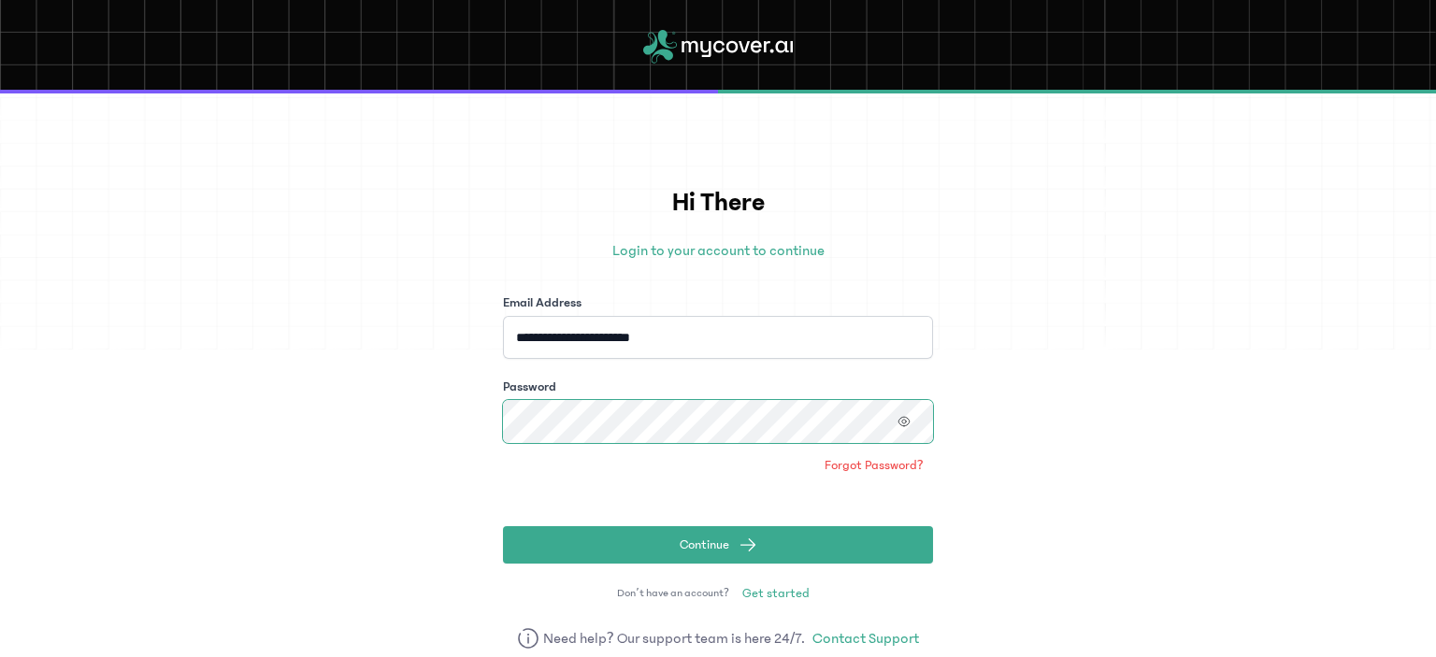
click at [503, 526] on button "Continue" at bounding box center [718, 544] width 430 height 37
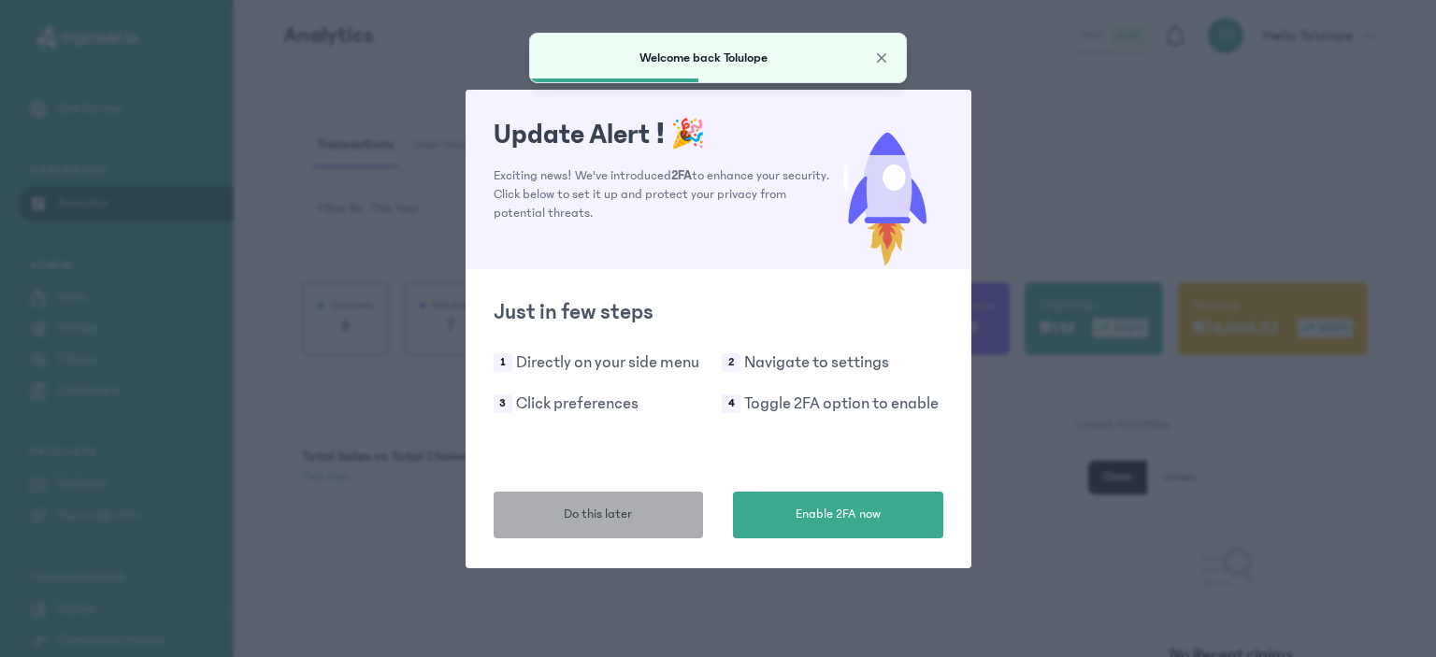
click at [629, 515] on span "Do this later" at bounding box center [598, 515] width 68 height 20
